Goal: Information Seeking & Learning: Learn about a topic

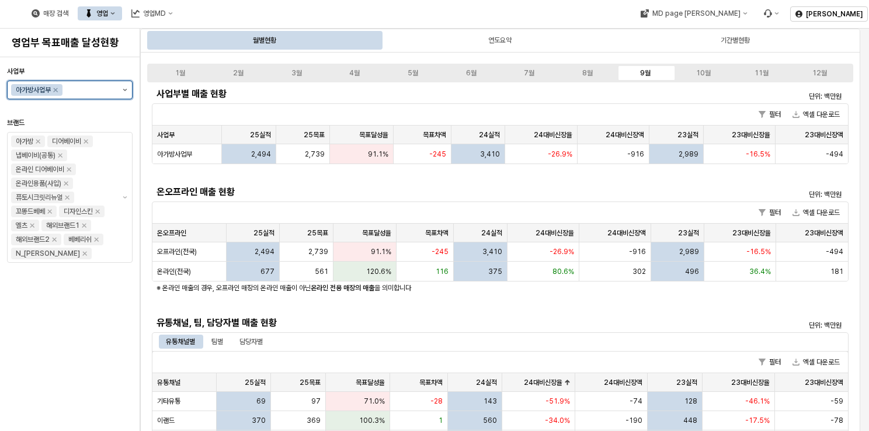
click at [124, 91] on button "제안 사항 표시" at bounding box center [125, 90] width 14 height 18
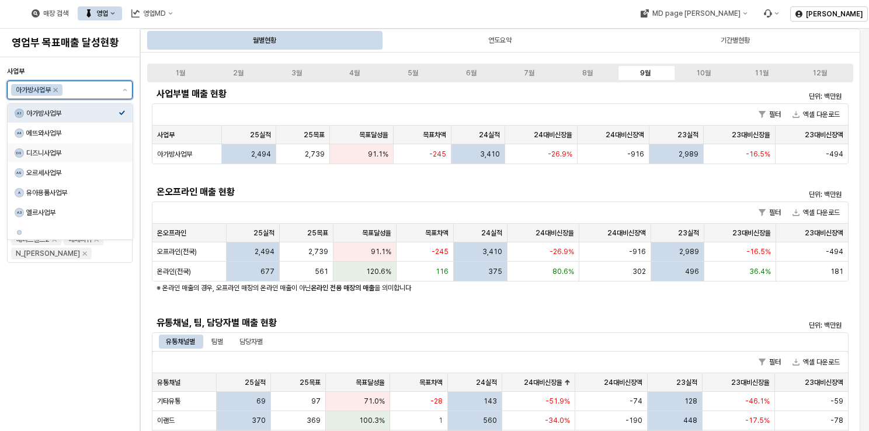
click at [63, 160] on div "DS 디즈니사업부" at bounding box center [70, 153] width 125 height 19
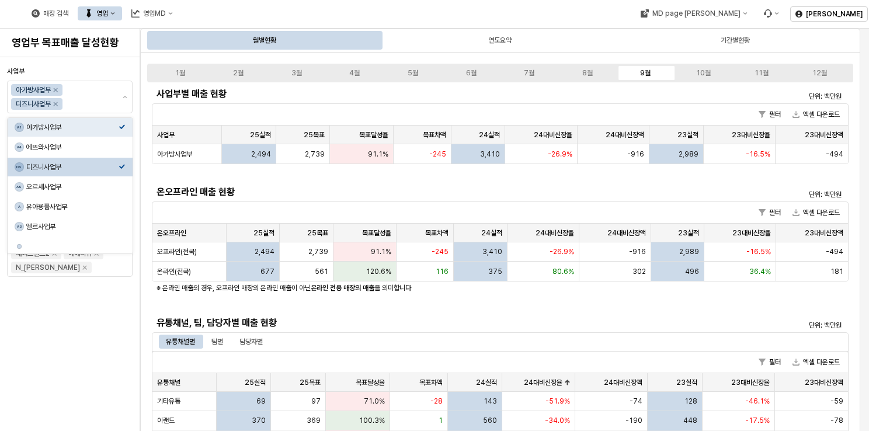
click at [304, 188] on h5 "온오프라인 매출 현황" at bounding box center [414, 192] width 514 height 12
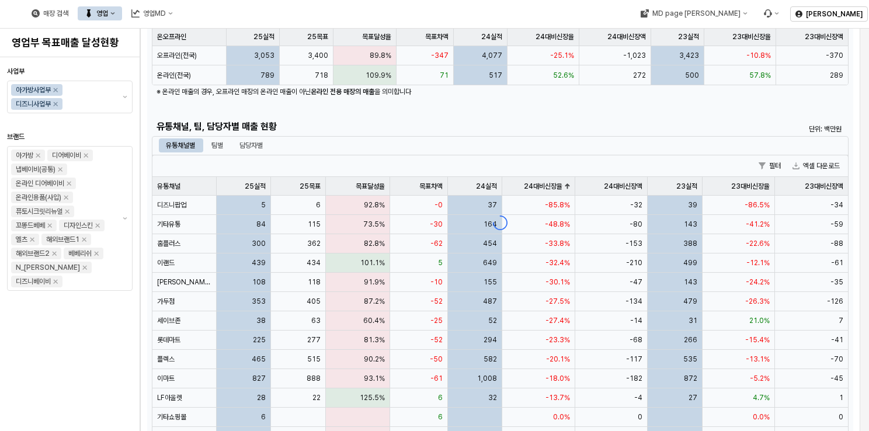
scroll to position [292, 0]
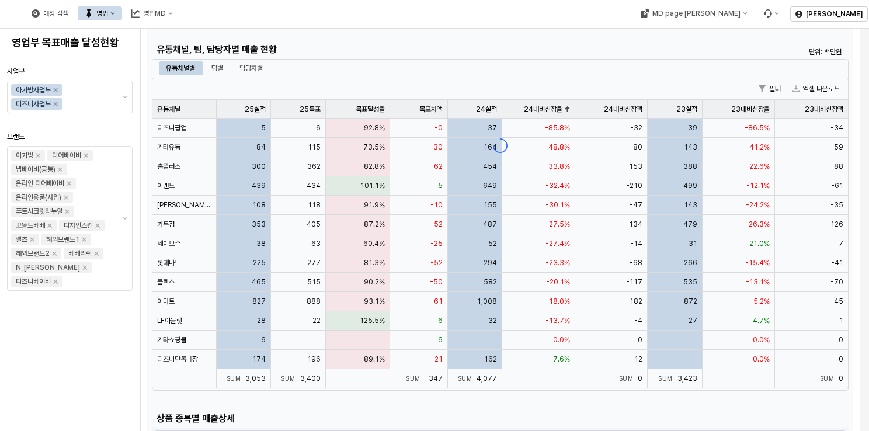
click at [241, 70] on div "App Frame" at bounding box center [500, 145] width 706 height 710
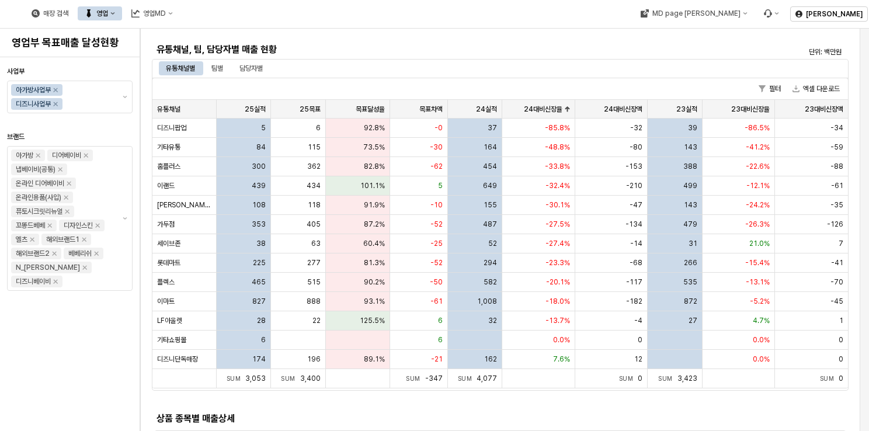
click at [564, 15] on div "매장 검색 영업 영업MD" at bounding box center [329, 13] width 658 height 25
click at [256, 68] on div "담당자별" at bounding box center [251, 68] width 23 height 14
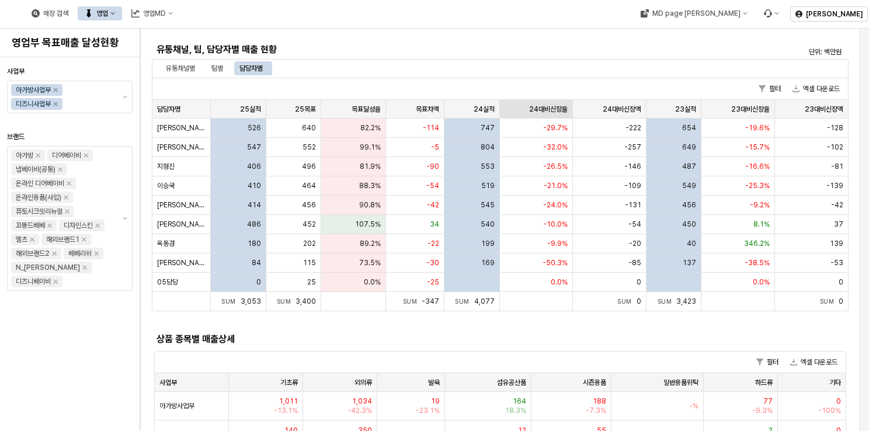
click at [543, 115] on div "24대비신장율 24대비신장율" at bounding box center [537, 109] width 74 height 19
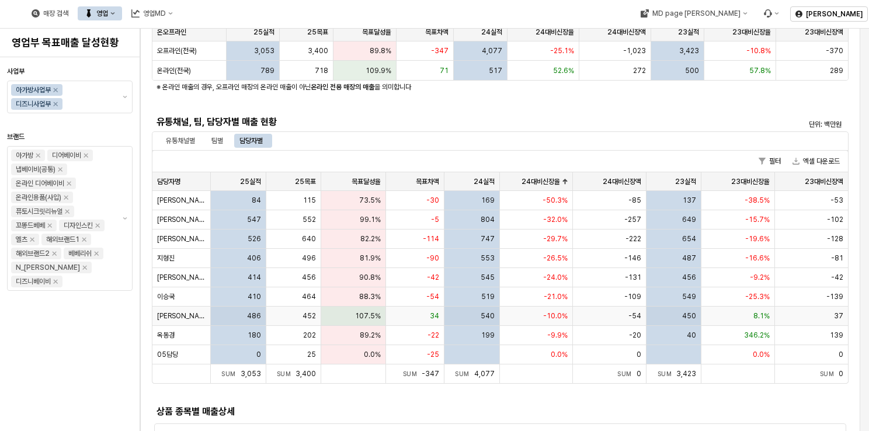
scroll to position [117, 0]
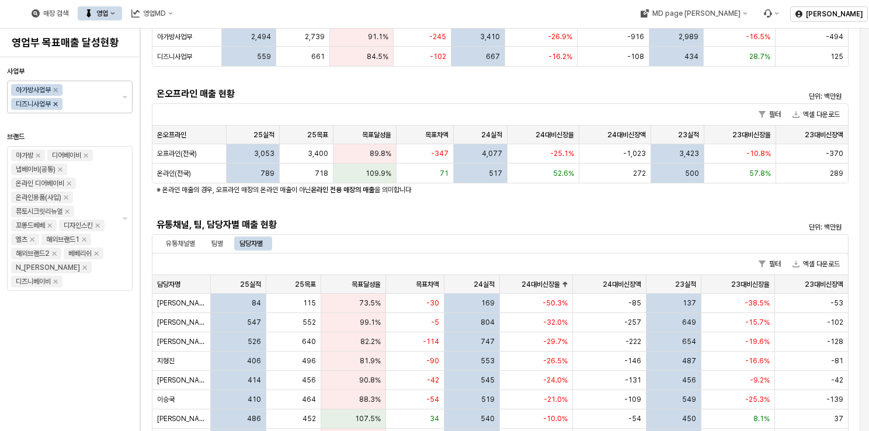
click at [58, 102] on icon "Remove 디즈니사업부" at bounding box center [55, 103] width 9 height 9
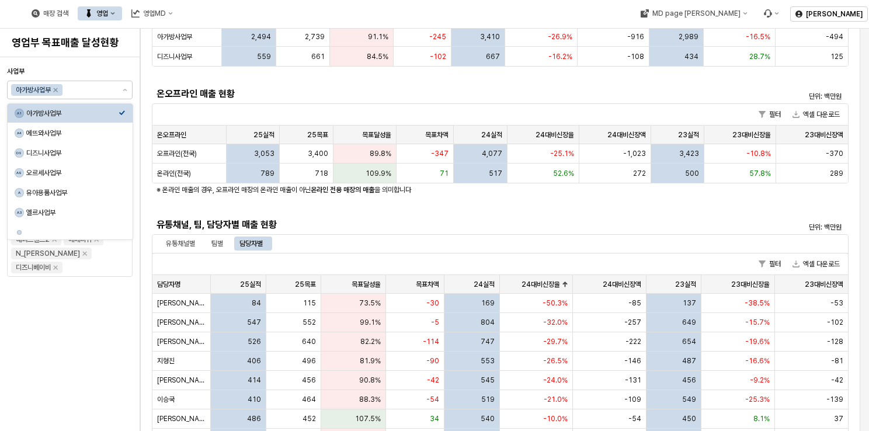
click at [463, 222] on h5 "유통채널, 팀, 담당자별 매출 현황" at bounding box center [414, 225] width 514 height 12
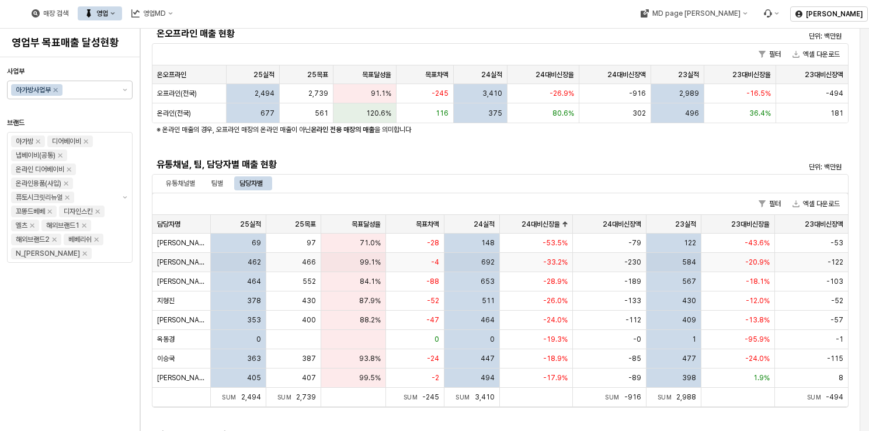
scroll to position [0, 0]
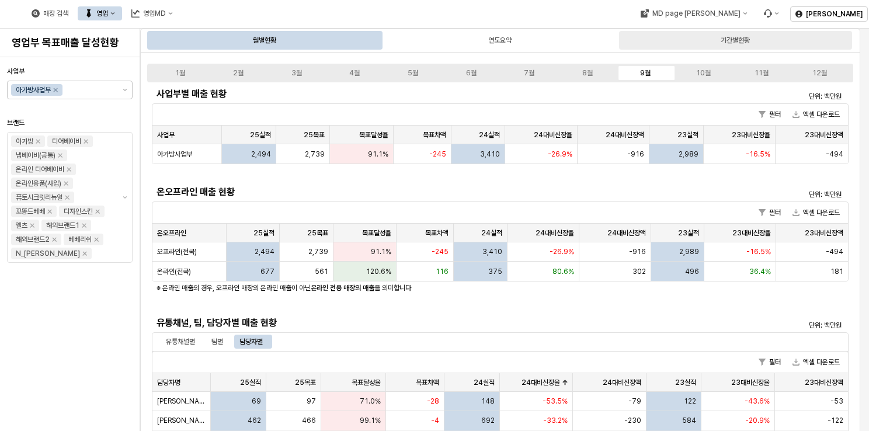
click at [675, 36] on div "기간별현황" at bounding box center [735, 40] width 233 height 19
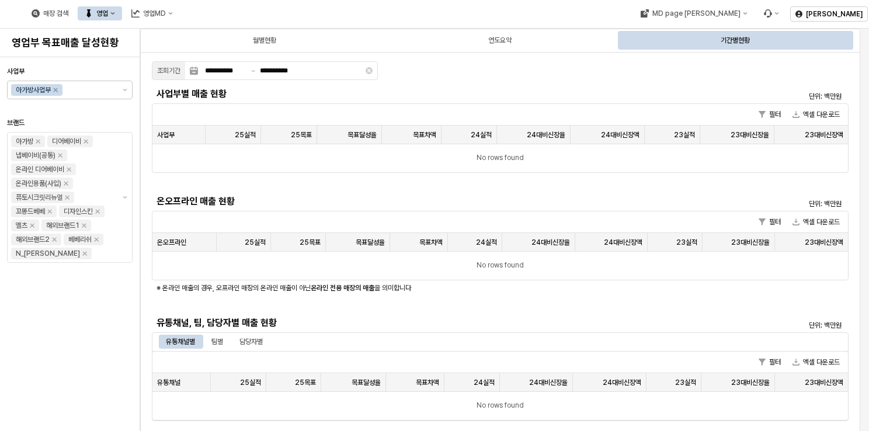
click at [592, 198] on h5 "온오프라인 매출 현황" at bounding box center [414, 202] width 514 height 12
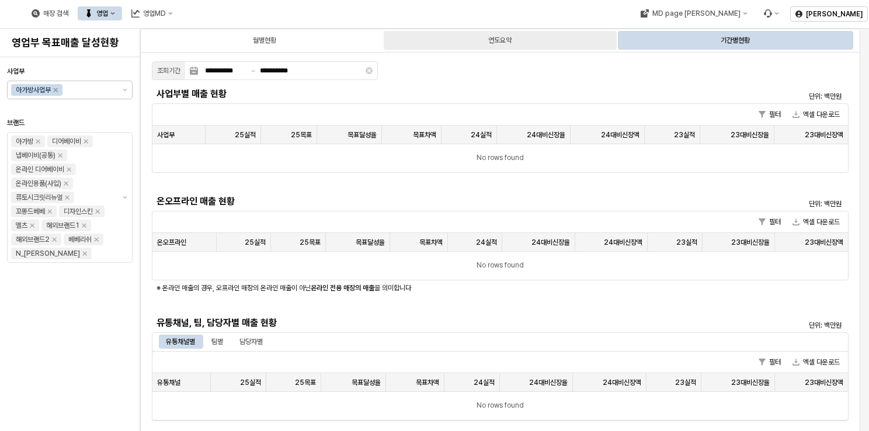
click at [518, 44] on div "연도요약" at bounding box center [500, 40] width 233 height 19
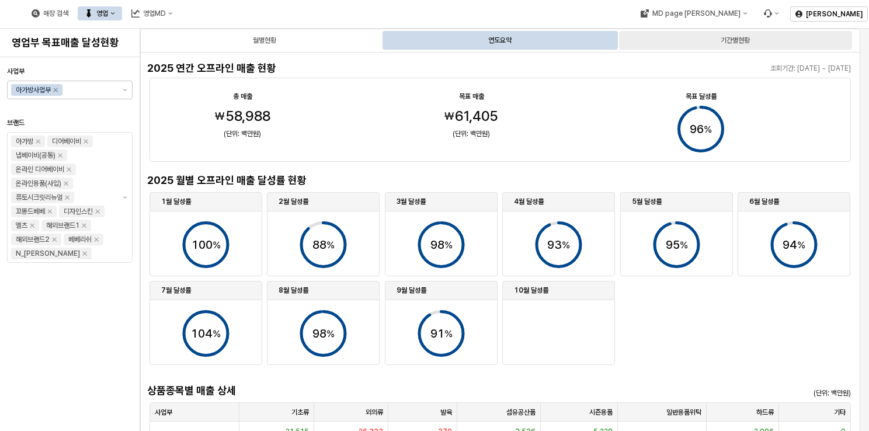
click at [651, 33] on div "기간별현황" at bounding box center [735, 40] width 233 height 19
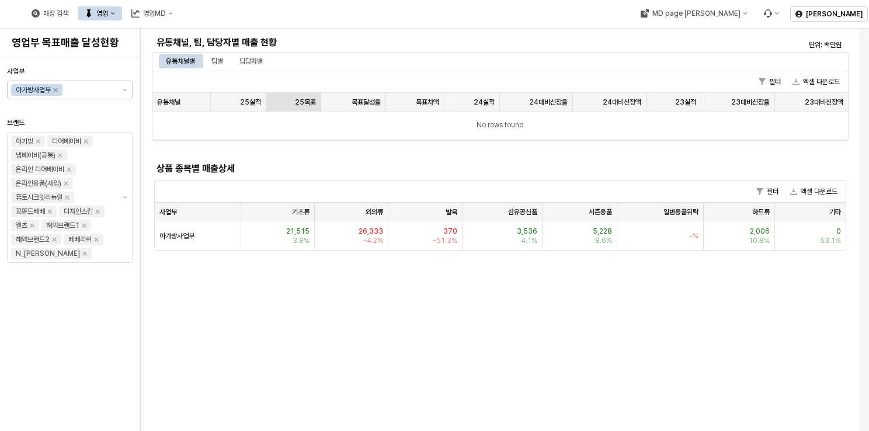
scroll to position [175, 0]
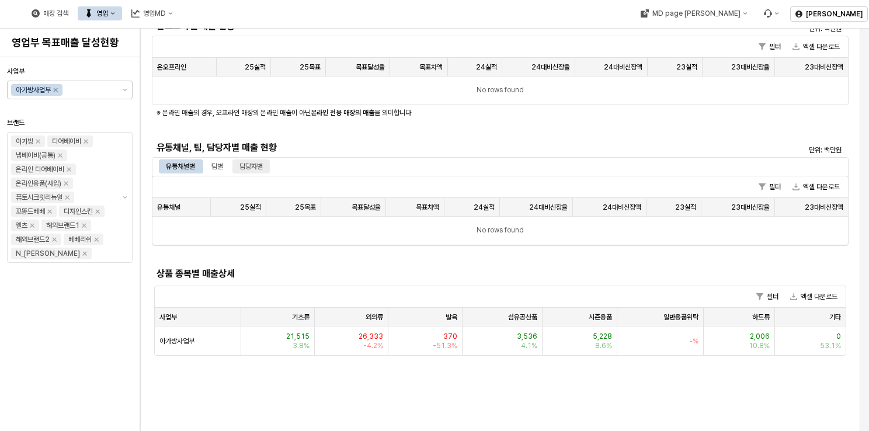
click at [265, 171] on div "담당자별" at bounding box center [251, 166] width 37 height 14
click at [217, 167] on div "팀별" at bounding box center [217, 166] width 12 height 14
click at [176, 165] on div "유통채널별" at bounding box center [180, 166] width 29 height 14
drag, startPoint x: 677, startPoint y: 179, endPoint x: 488, endPoint y: 263, distance: 206.1
click at [488, 263] on div "사업부별 매출 현황 단위: 백만원 필터 엑셀 다운로드 사업부 사업부 25실적 25실적 25목표 25목표 목표달성율 목표달성율 목표차액 목표차액…" at bounding box center [500, 133] width 697 height 449
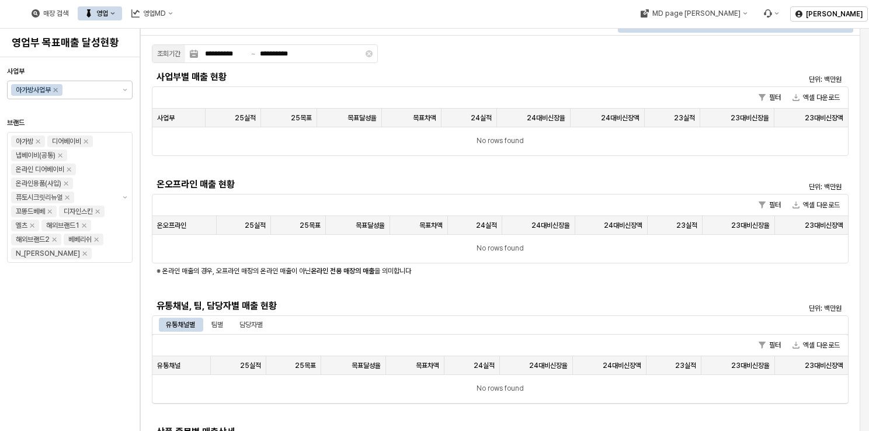
scroll to position [0, 0]
